Goal: Task Accomplishment & Management: Manage account settings

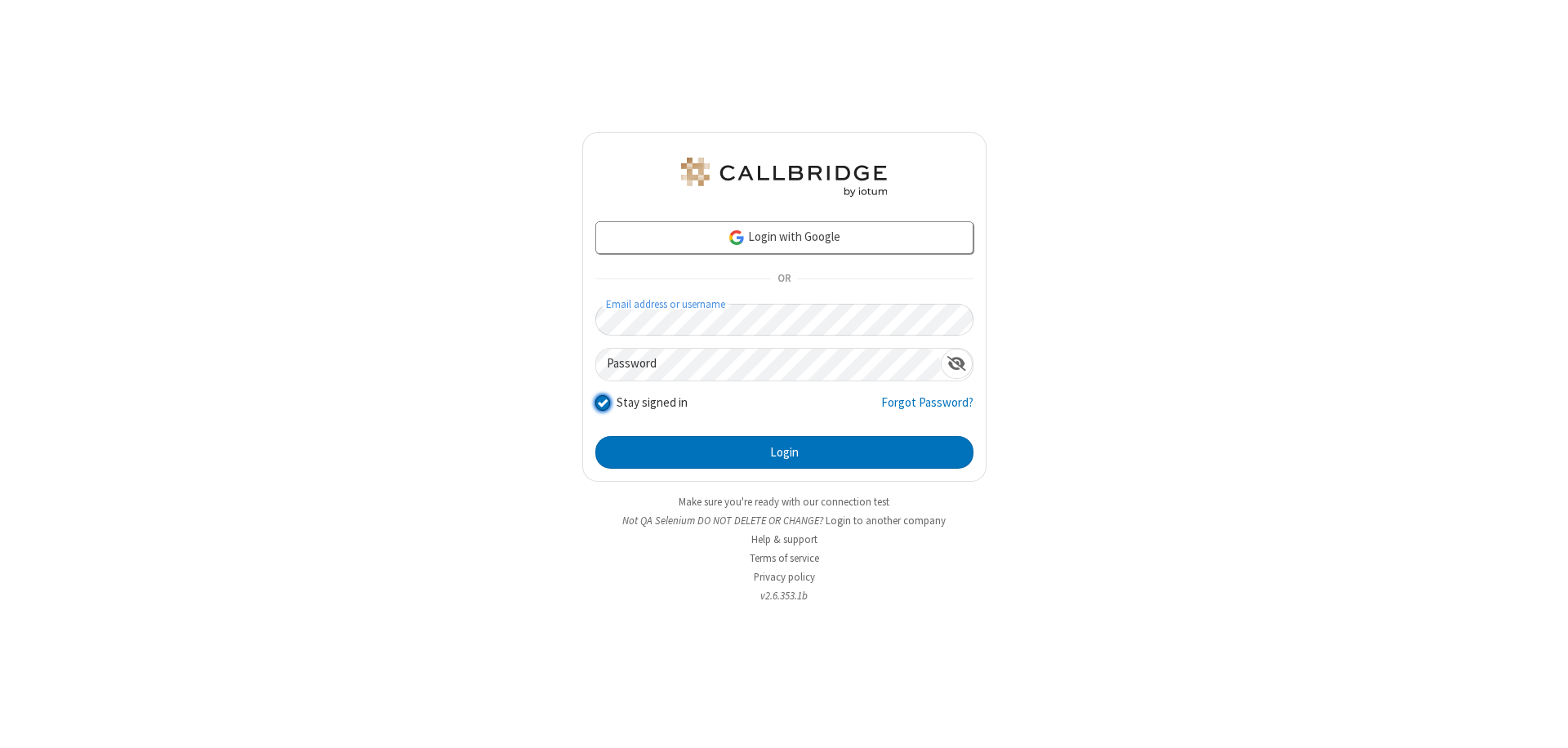
click at [602, 401] on input "Stay signed in" at bounding box center [603, 402] width 16 height 18
checkbox input "false"
click at [784, 452] on button "Login" at bounding box center [784, 452] width 378 height 32
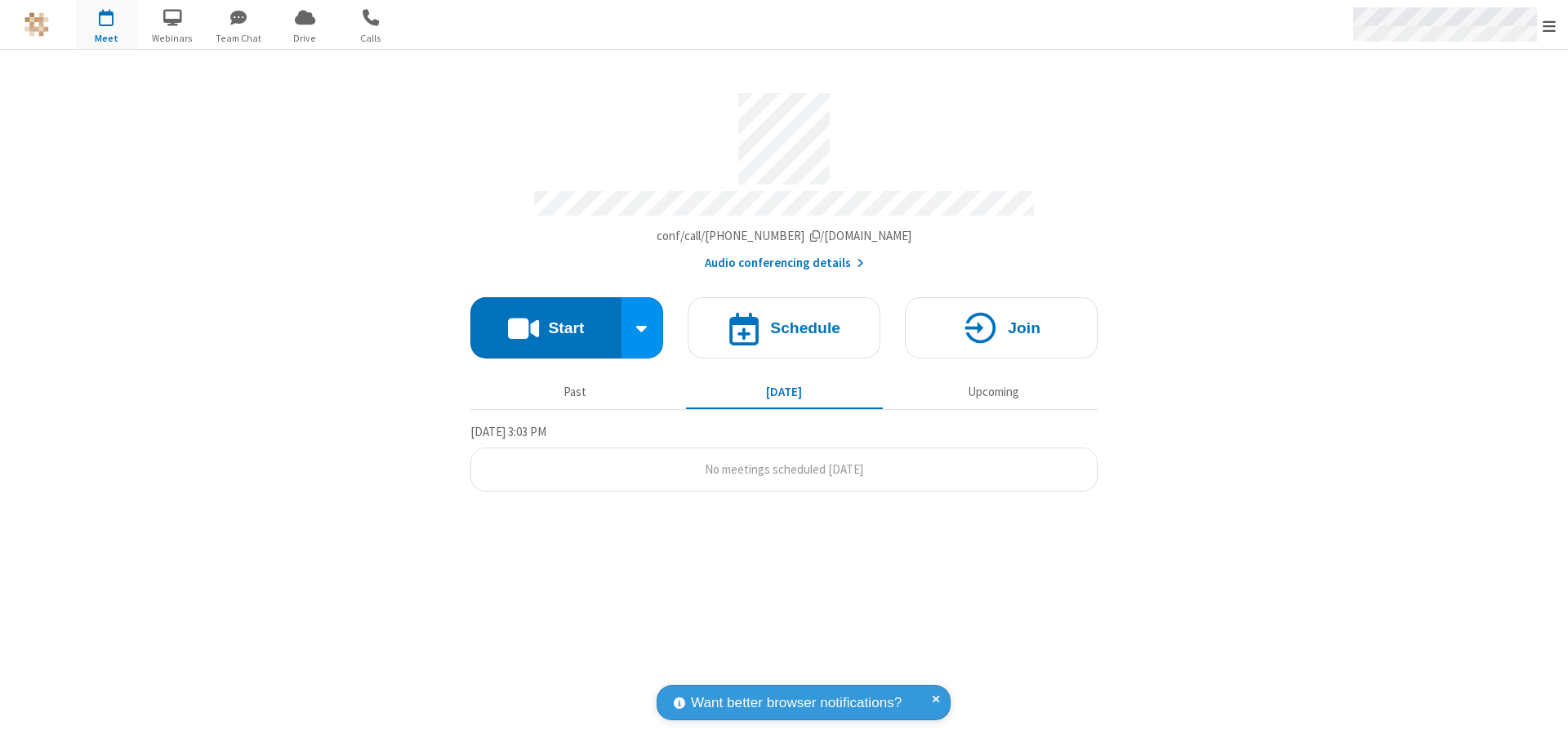
click at [1550, 25] on span "Open menu" at bounding box center [1550, 26] width 13 height 17
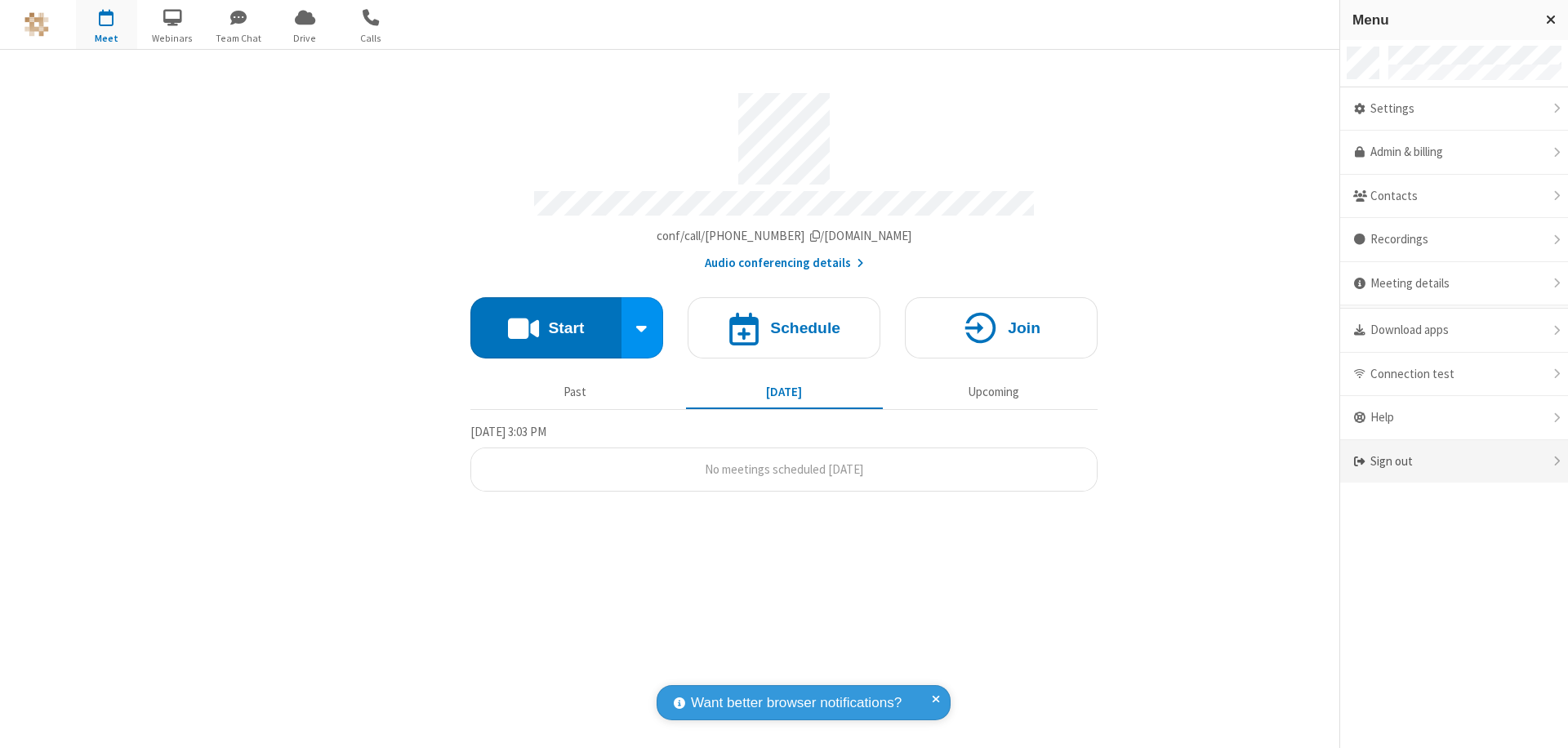
click at [1454, 461] on div "Sign out" at bounding box center [1454, 461] width 228 height 43
